Goal: Navigation & Orientation: Understand site structure

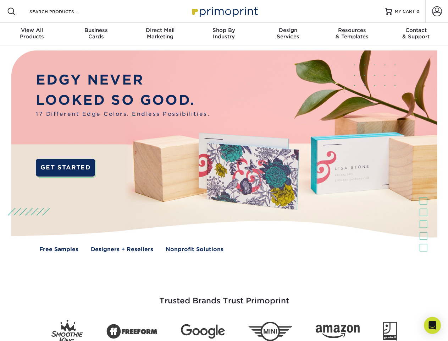
click at [224, 170] on img at bounding box center [224, 156] width 444 height 222
click at [11, 11] on span at bounding box center [11, 11] width 9 height 9
click at [437, 11] on span at bounding box center [437, 11] width 10 height 10
click at [32, 34] on div "View All Products" at bounding box center [32, 33] width 64 height 13
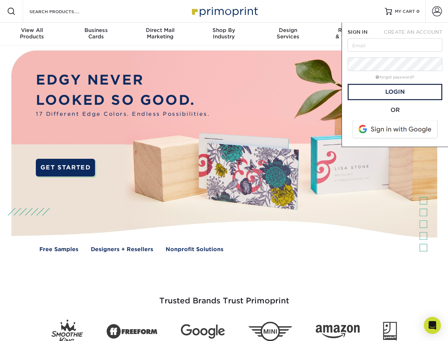
click at [96, 34] on div "Business Cards" at bounding box center [96, 33] width 64 height 13
click at [160, 34] on div "Direct Mail Marketing" at bounding box center [160, 33] width 64 height 13
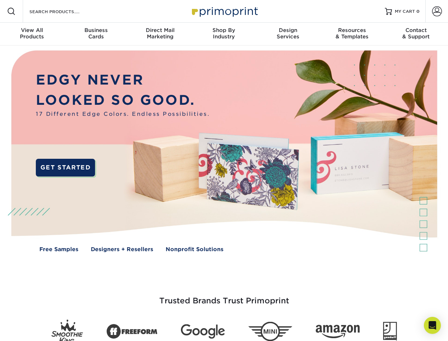
click at [224, 34] on div "Shop By Industry" at bounding box center [224, 33] width 64 height 13
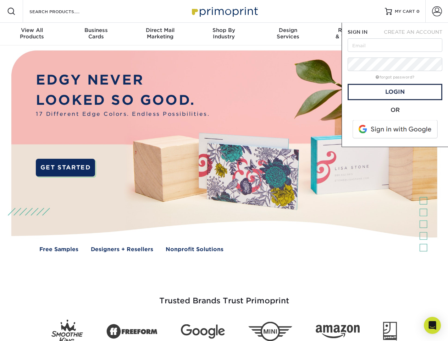
click at [288, 34] on div "Design Services" at bounding box center [288, 33] width 64 height 13
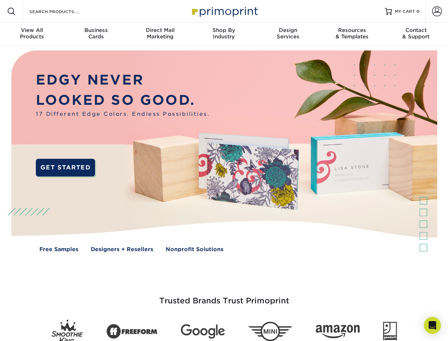
click at [352, 34] on span "SIGN IN" at bounding box center [358, 32] width 20 height 6
click at [416, 34] on div "Contact & Support" at bounding box center [416, 33] width 64 height 13
